Goal: Understand process/instructions: Learn how to perform a task or action

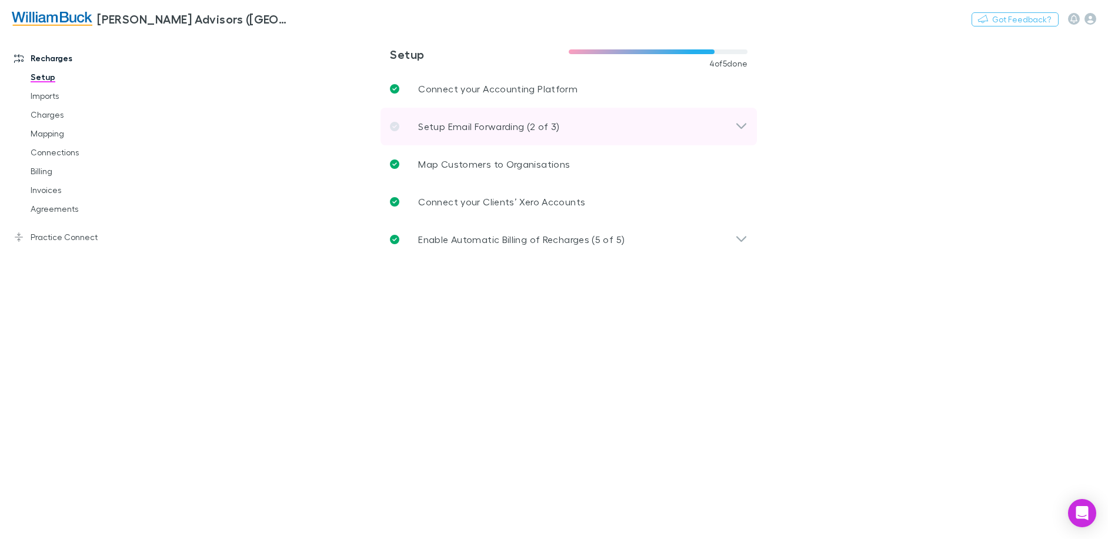
click at [503, 134] on div "Setup Email Forwarding (2 of 3)" at bounding box center [568, 127] width 376 height 38
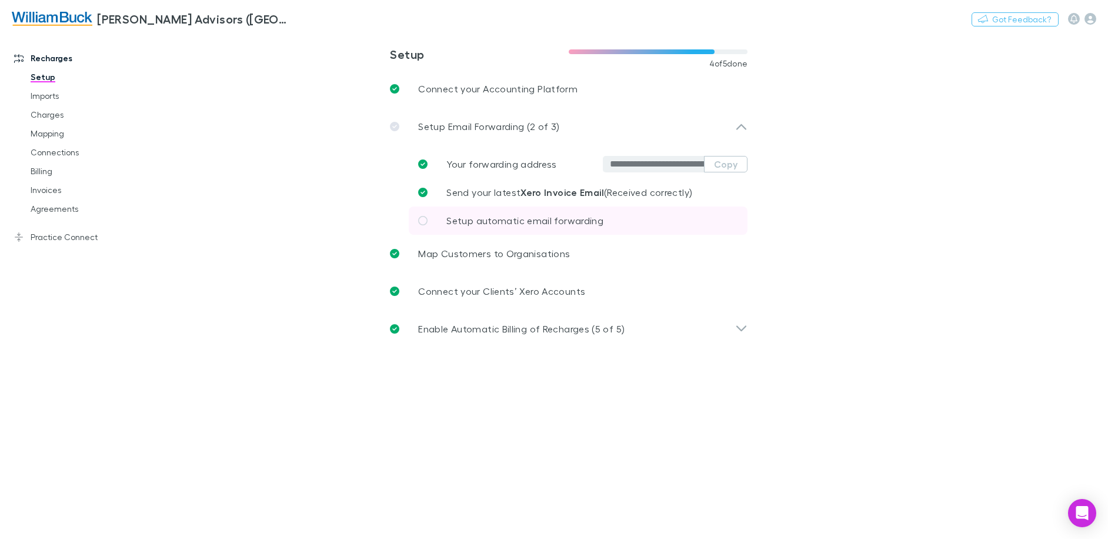
click at [472, 221] on span "Setup automatic email forwarding" at bounding box center [524, 220] width 157 height 11
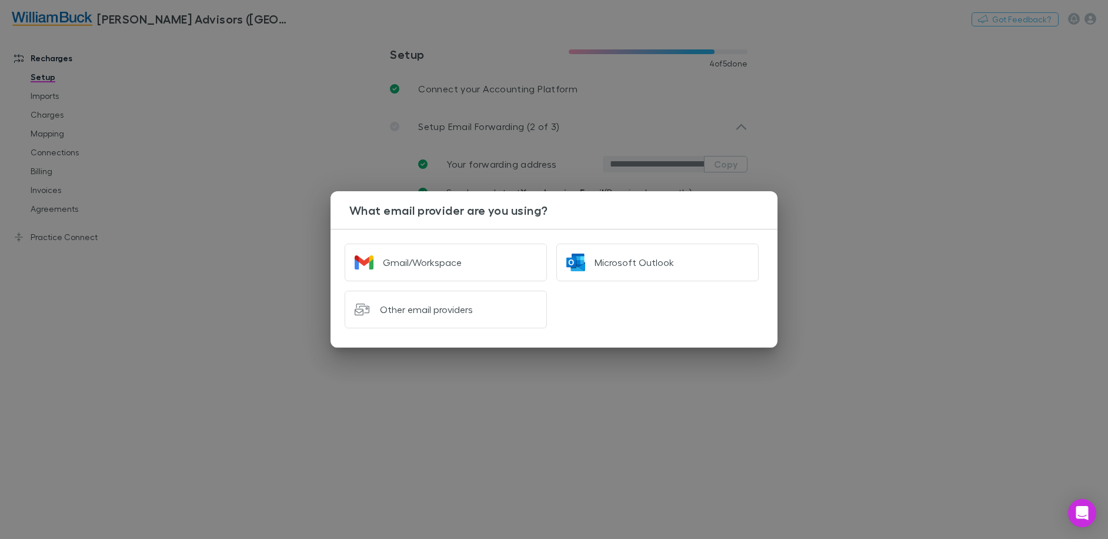
click at [876, 185] on div "What email provider are you using? Gmail/Workspace Microsoft Outlook Other emai…" at bounding box center [554, 269] width 1108 height 539
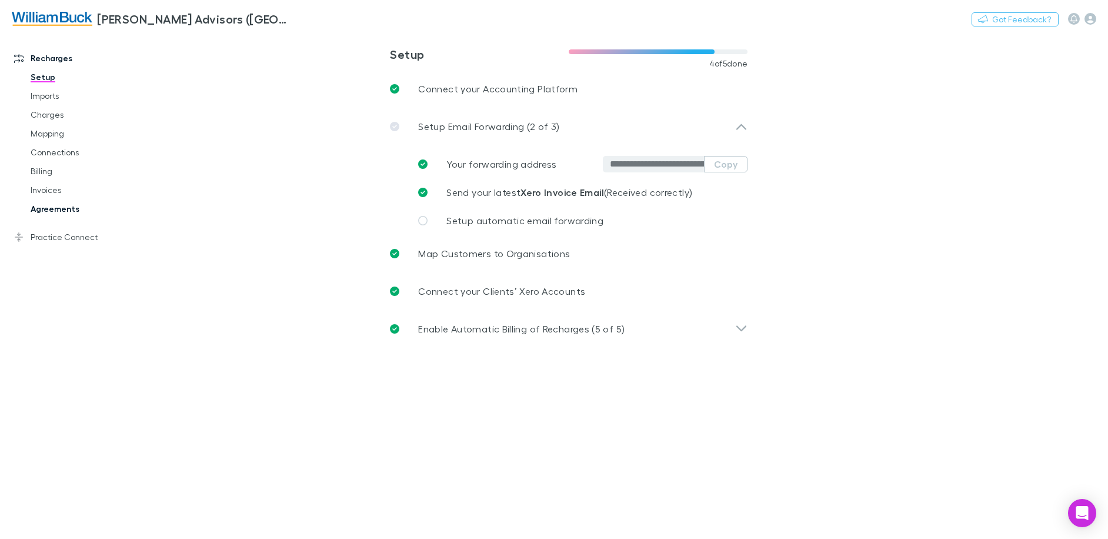
click at [49, 207] on link "Agreements" at bounding box center [89, 208] width 140 height 19
